Goal: Task Accomplishment & Management: Manage account settings

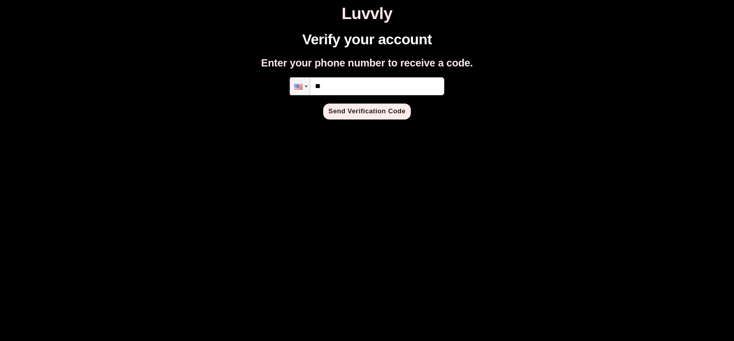
click at [352, 88] on input "**" at bounding box center [367, 86] width 155 height 18
type input "**********"
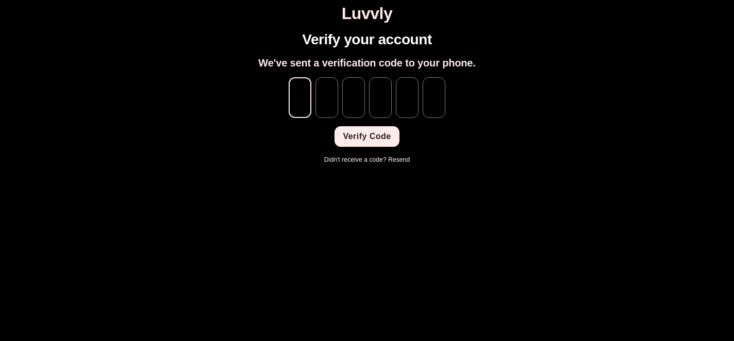
type input "*"
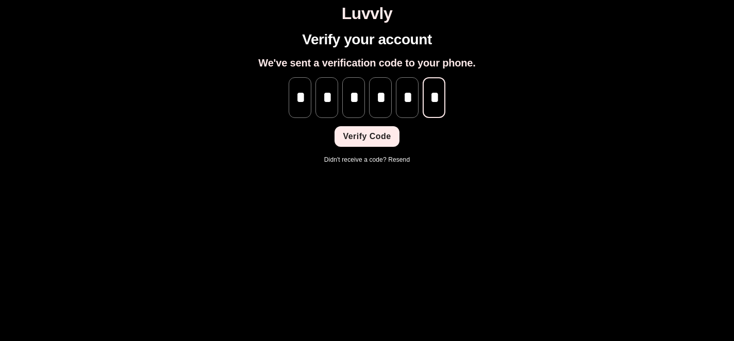
scroll to position [0, 1]
type input "*"
click at [366, 134] on button "Verify Code" at bounding box center [367, 136] width 64 height 21
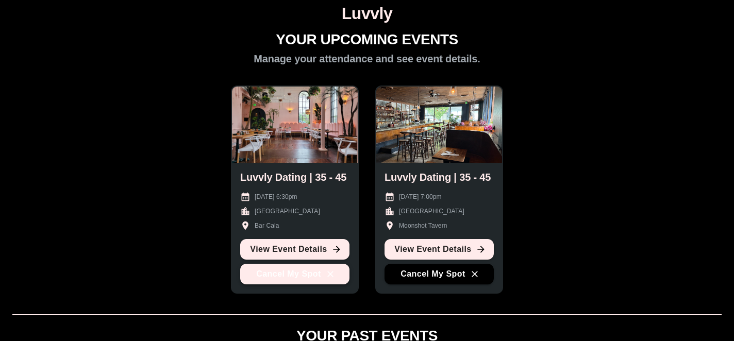
click at [334, 275] on icon "button" at bounding box center [330, 274] width 10 height 10
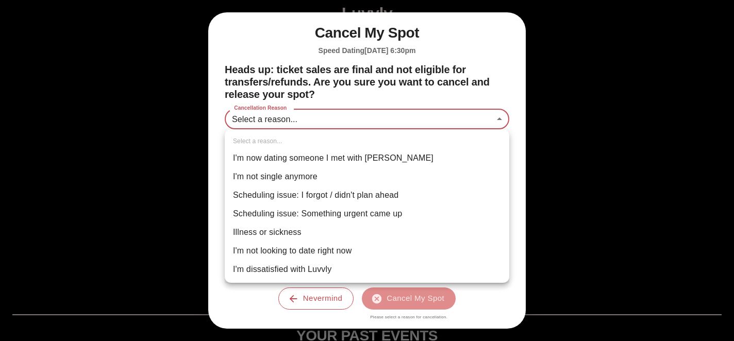
click at [382, 125] on body "Luvvly YOUR UPCOMING EVENTS Manage your attendance and see event details. Luvvl…" at bounding box center [367, 343] width 726 height 678
click at [392, 217] on li "Scheduling issue: Something urgent came up" at bounding box center [367, 214] width 285 height 19
type input "**********"
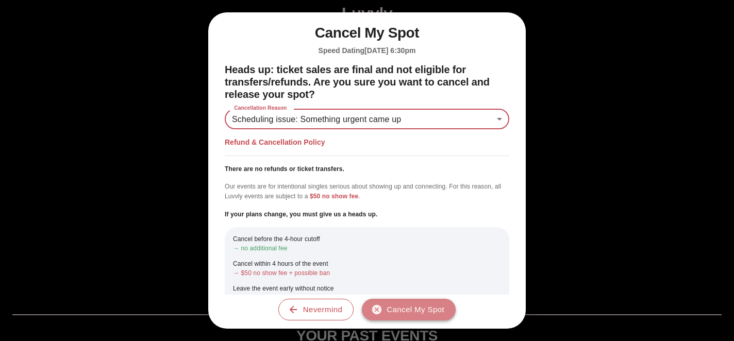
click at [424, 314] on button "Cancel My Spot" at bounding box center [409, 310] width 94 height 22
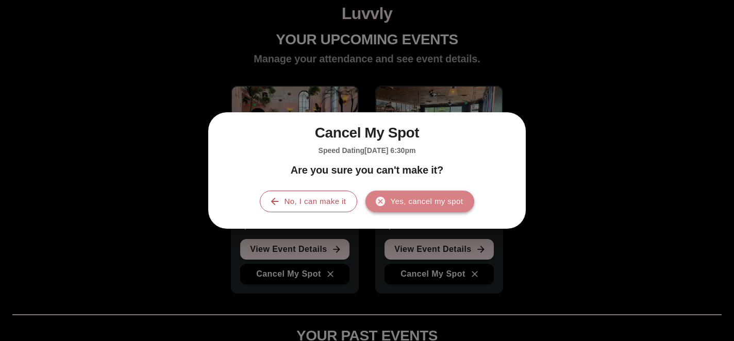
click at [424, 200] on button "Yes, cancel my spot" at bounding box center [420, 202] width 109 height 22
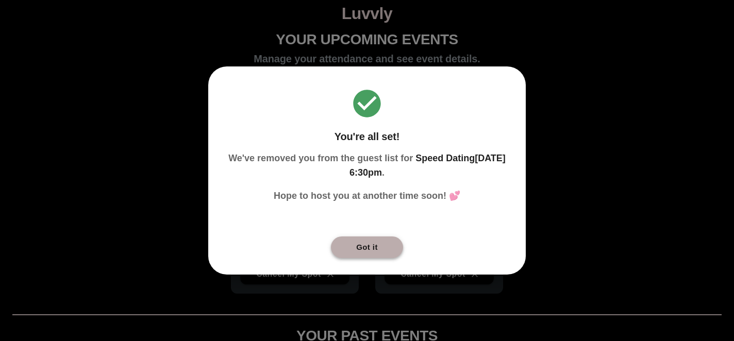
click at [361, 251] on button "Got it" at bounding box center [367, 248] width 72 height 22
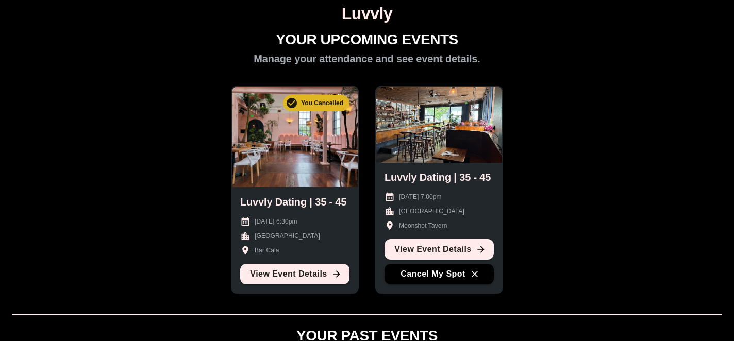
click at [359, 14] on h1 "Luvvly" at bounding box center [367, 13] width 726 height 19
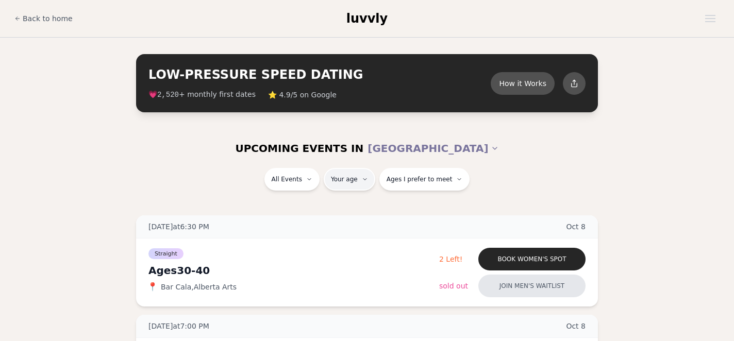
type input "**"
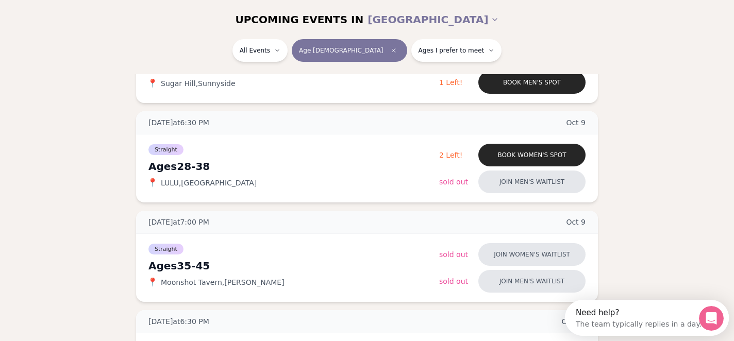
scroll to position [316, 0]
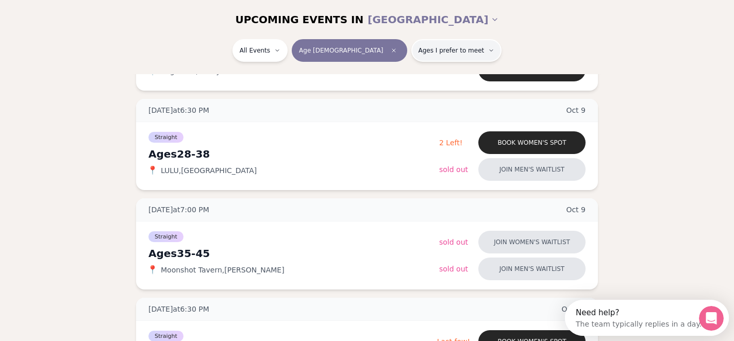
click at [454, 45] on button "Ages I prefer to meet" at bounding box center [457, 50] width 91 height 23
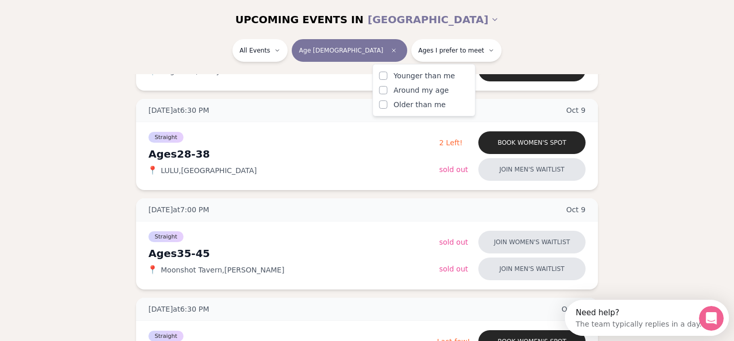
click at [432, 90] on span "Around my age" at bounding box center [421, 90] width 55 height 10
click at [388, 90] on button "Around my age" at bounding box center [384, 90] width 8 height 8
click at [423, 104] on span "Older than me" at bounding box center [420, 105] width 52 height 10
click at [388, 104] on button "Older than me" at bounding box center [384, 105] width 8 height 8
click at [506, 37] on div "UPCOMING EVENTS IN [GEOGRAPHIC_DATA] All Events Age [DEMOGRAPHIC_DATA] Same age…" at bounding box center [367, 37] width 734 height 74
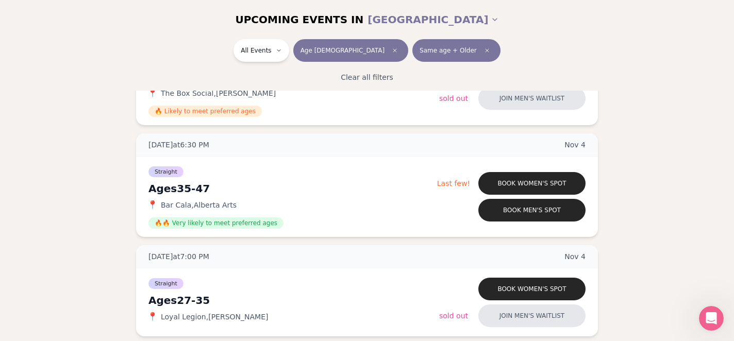
scroll to position [2872, 0]
